Goal: Information Seeking & Learning: Check status

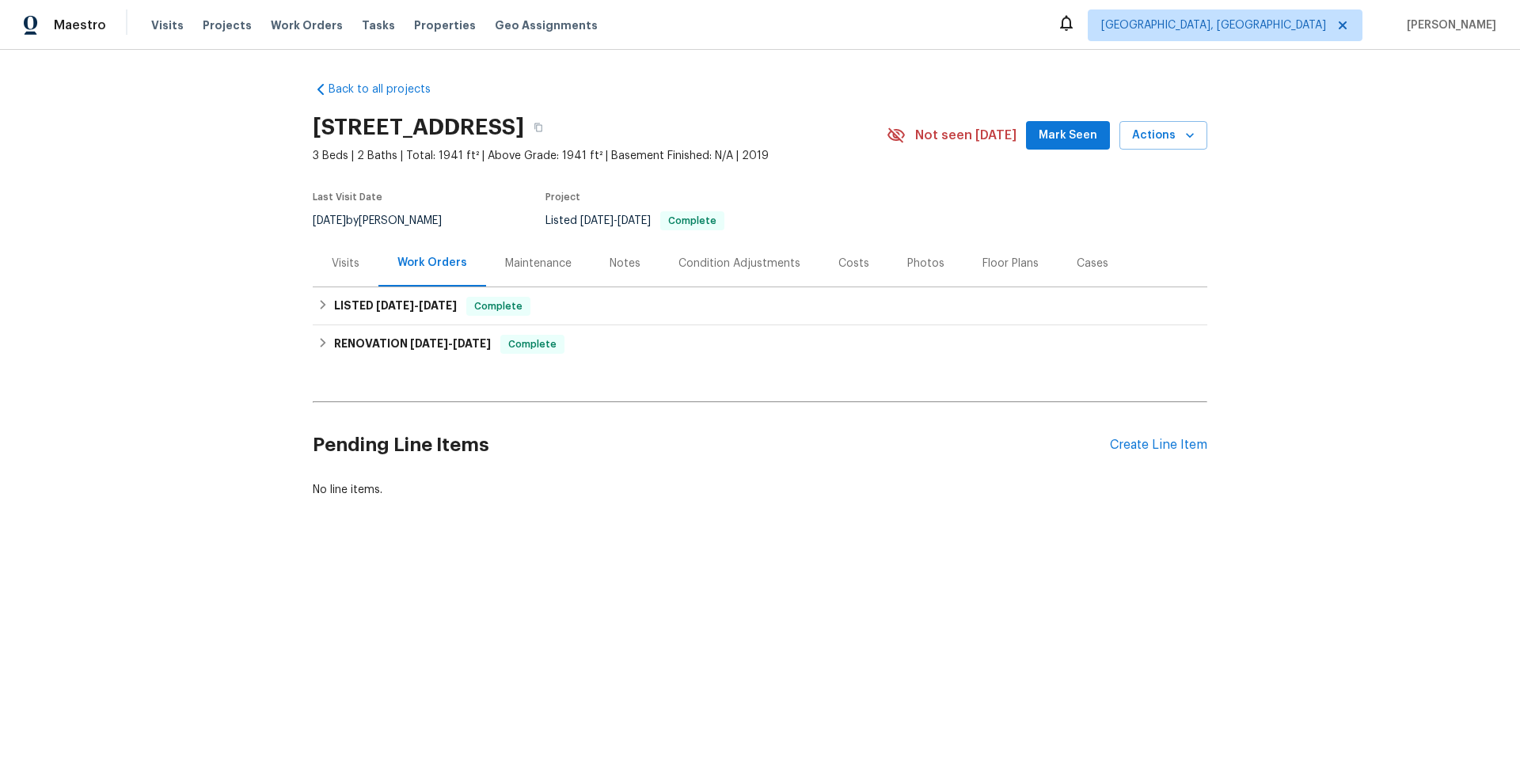
click at [618, 264] on div "Notes" at bounding box center [625, 264] width 31 height 16
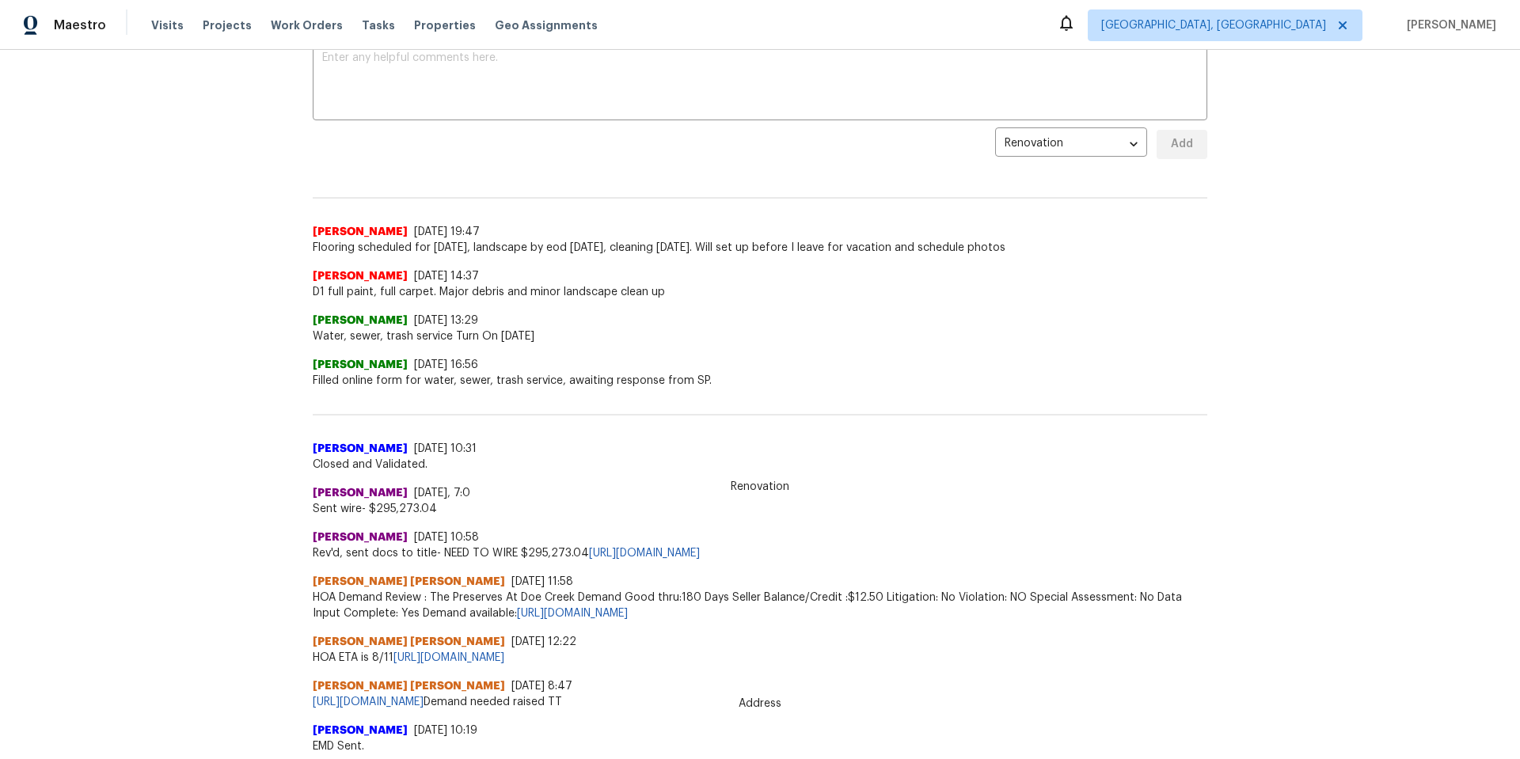
scroll to position [317, 0]
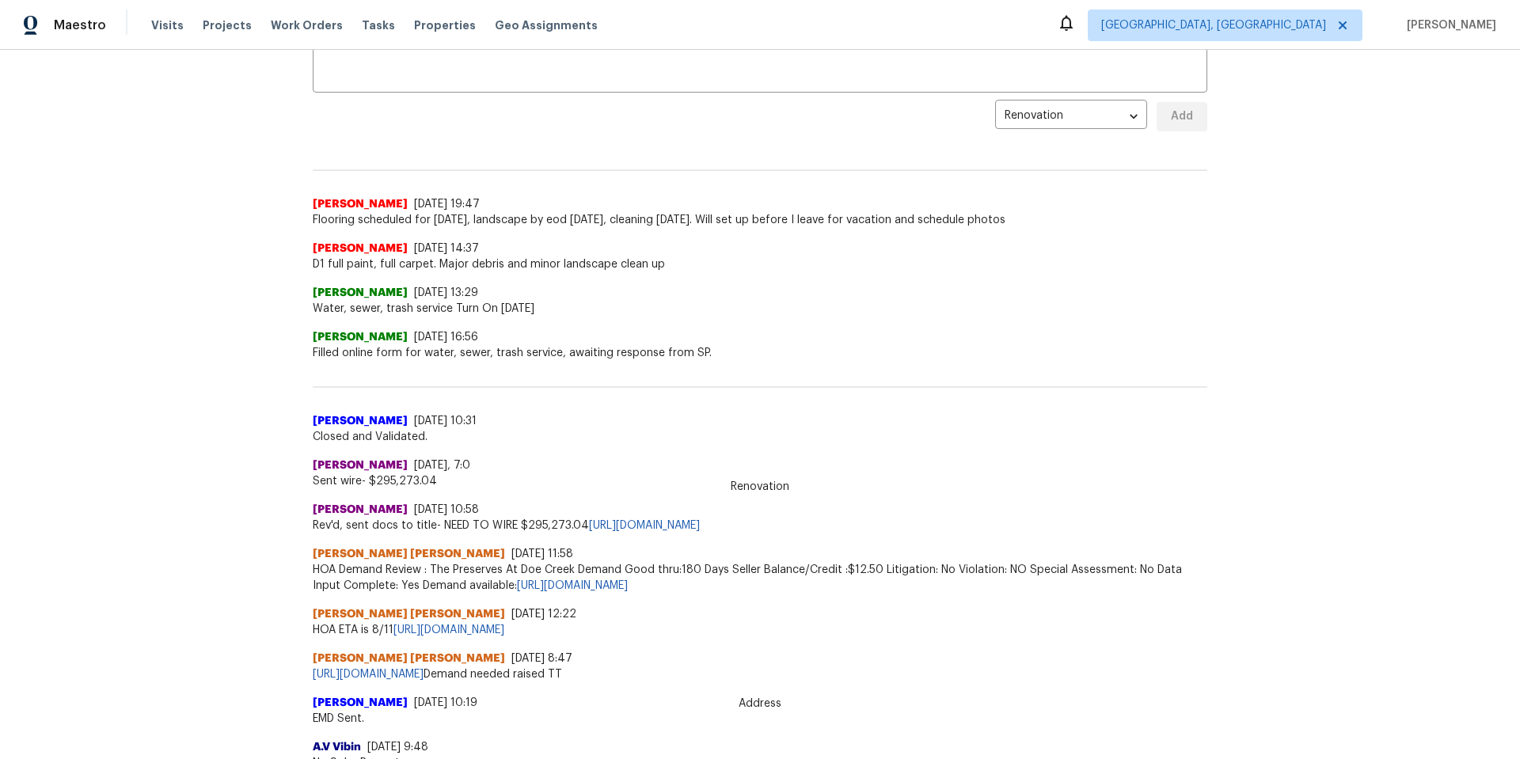
drag, startPoint x: 405, startPoint y: 202, endPoint x: 1056, endPoint y: 690, distance: 814.5
click at [1053, 693] on div "Renovation Alicia Anices 9/7/25, 19:47 Flooring scheduled for Tuesday, landscap…" at bounding box center [760, 457] width 895 height 627
click at [1082, 657] on div "Monisha Ravi 8/5/25, 8:47" at bounding box center [760, 659] width 895 height 16
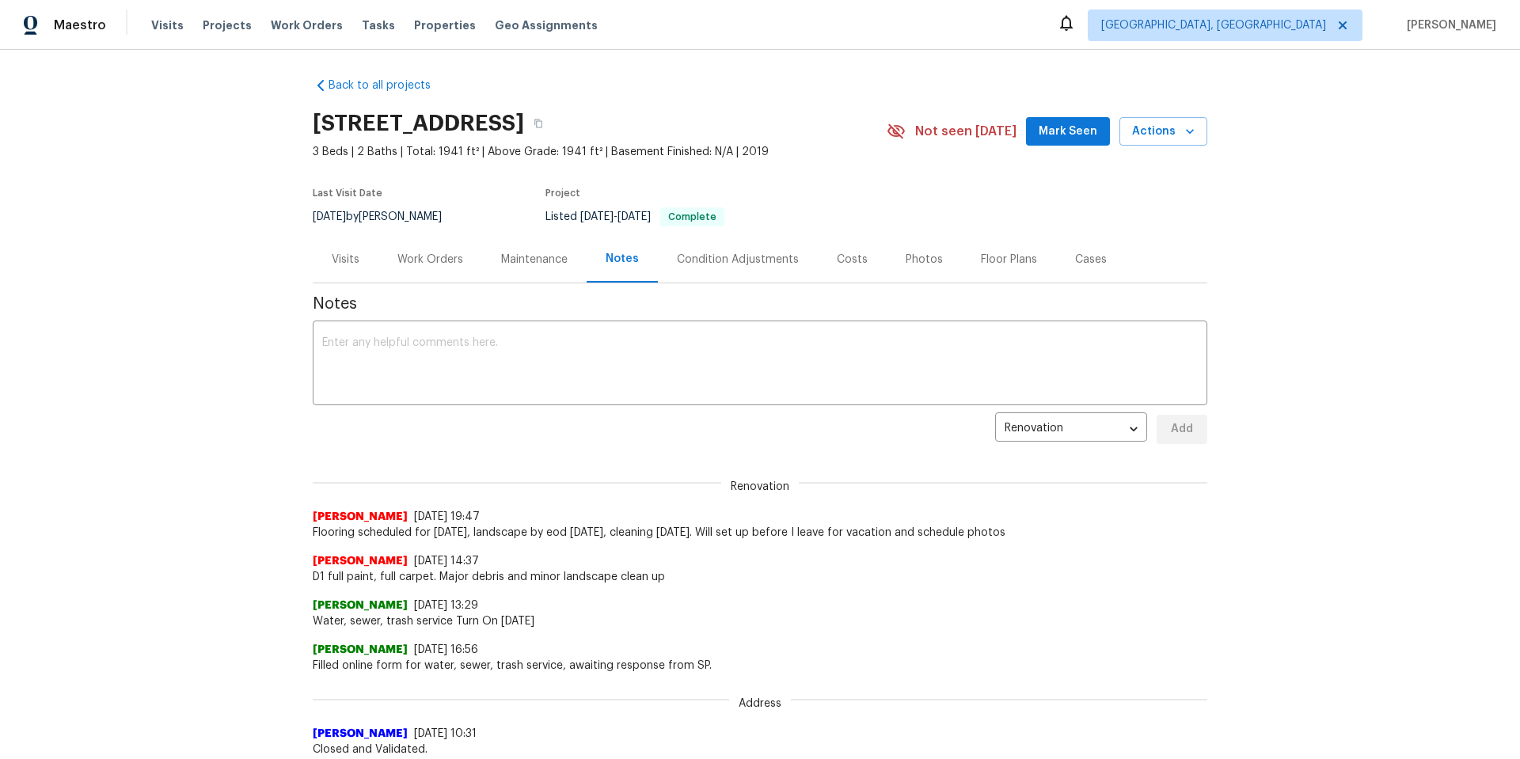
scroll to position [0, 0]
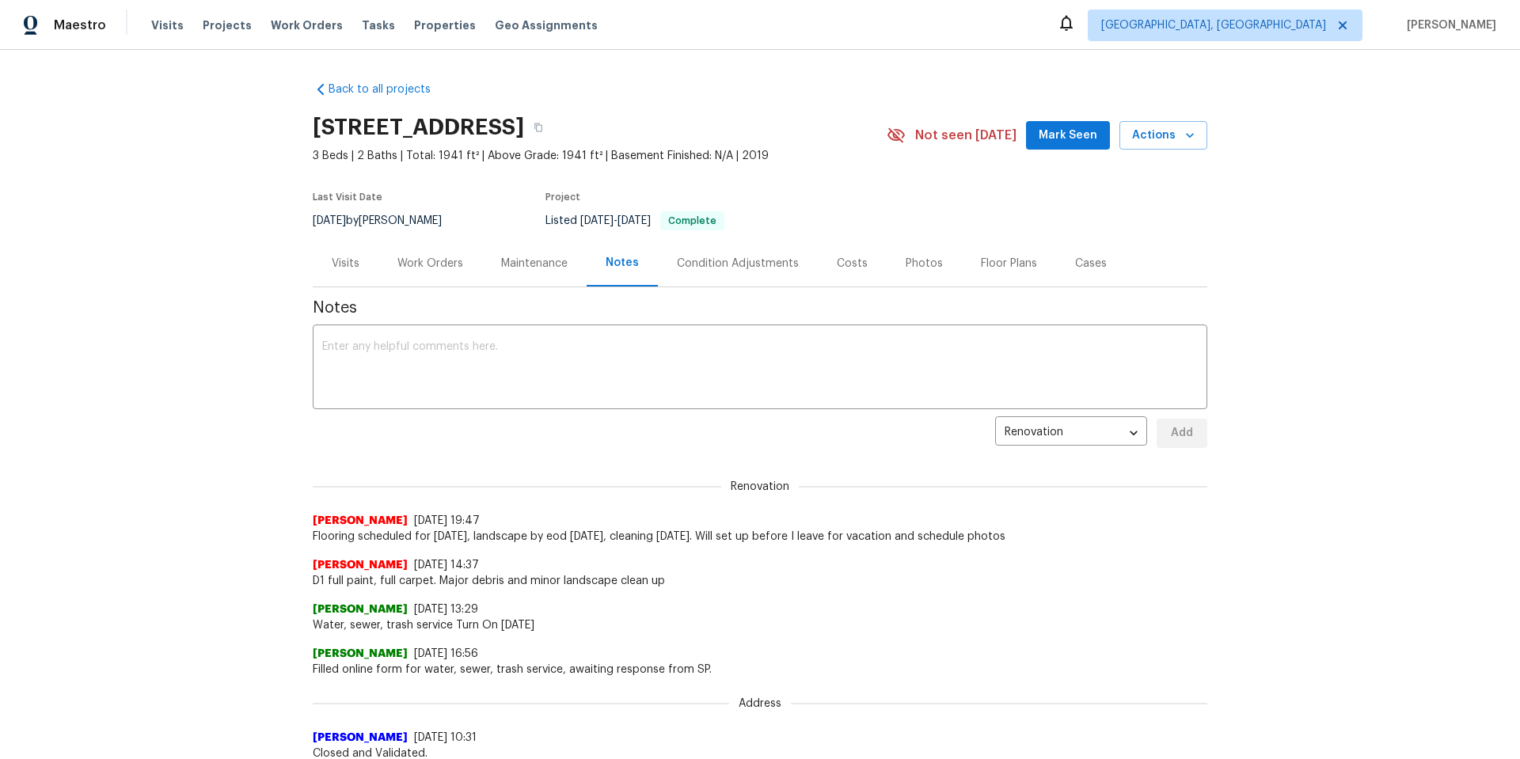
click at [337, 265] on div "Visits" at bounding box center [346, 264] width 28 height 16
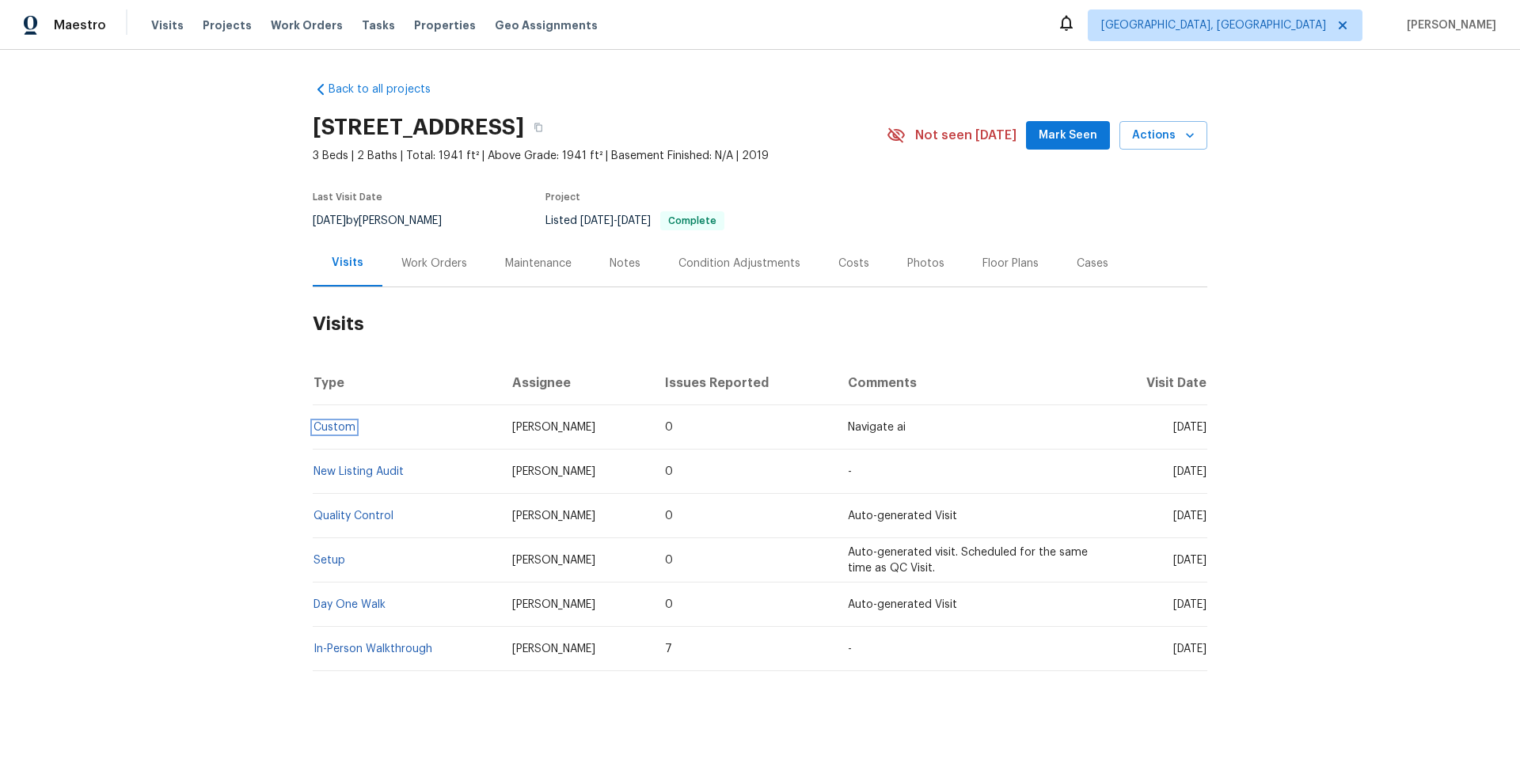
click at [329, 424] on link "Custom" at bounding box center [335, 427] width 42 height 11
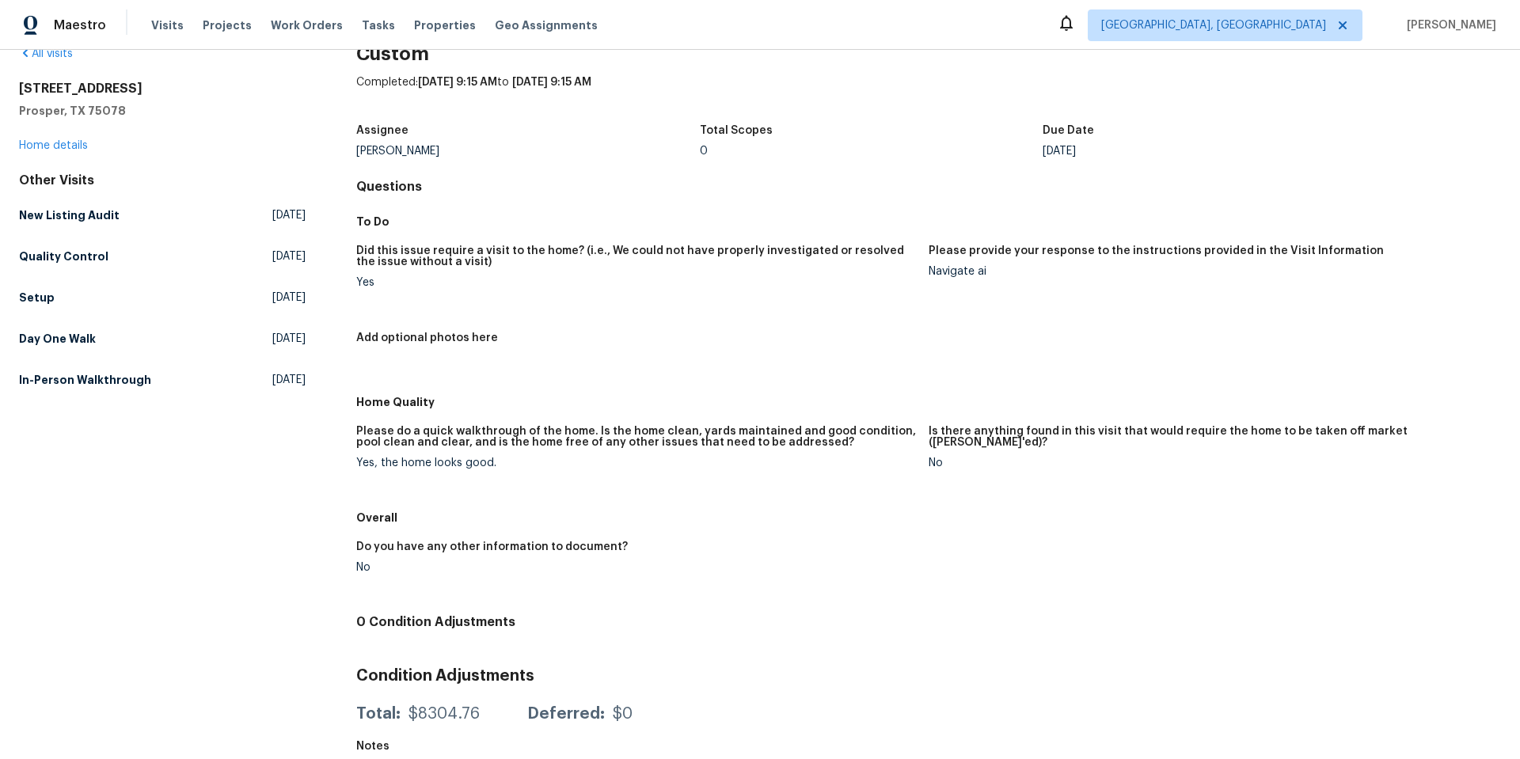
scroll to position [70, 0]
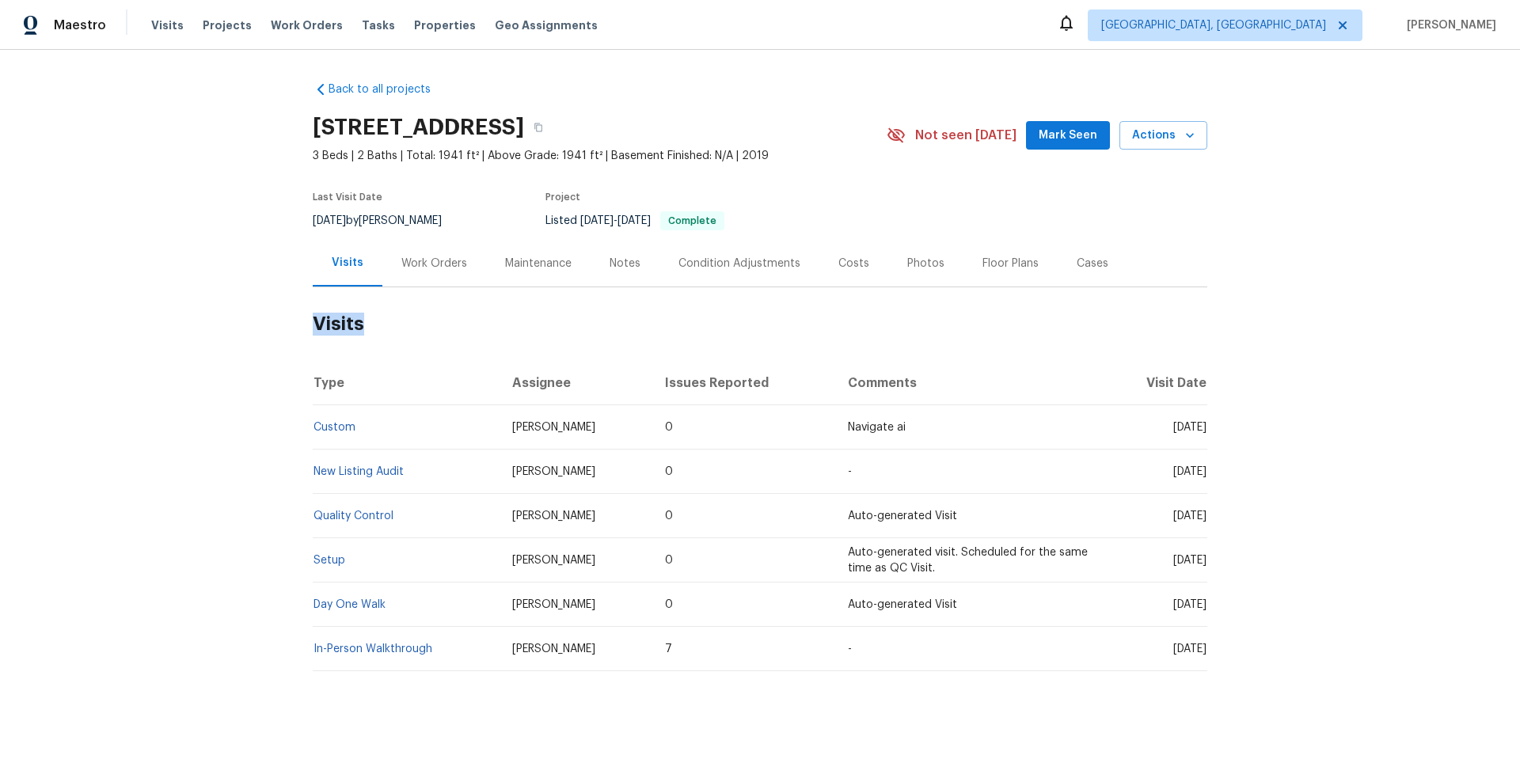
drag, startPoint x: 165, startPoint y: 291, endPoint x: 1422, endPoint y: 592, distance: 1292.3
click at [1513, 616] on div "Back to all projects [STREET_ADDRESS] 3 Beds | 2 Baths | Total: 1941 ft² | Abov…" at bounding box center [760, 404] width 1520 height 709
